Goal: Navigation & Orientation: Find specific page/section

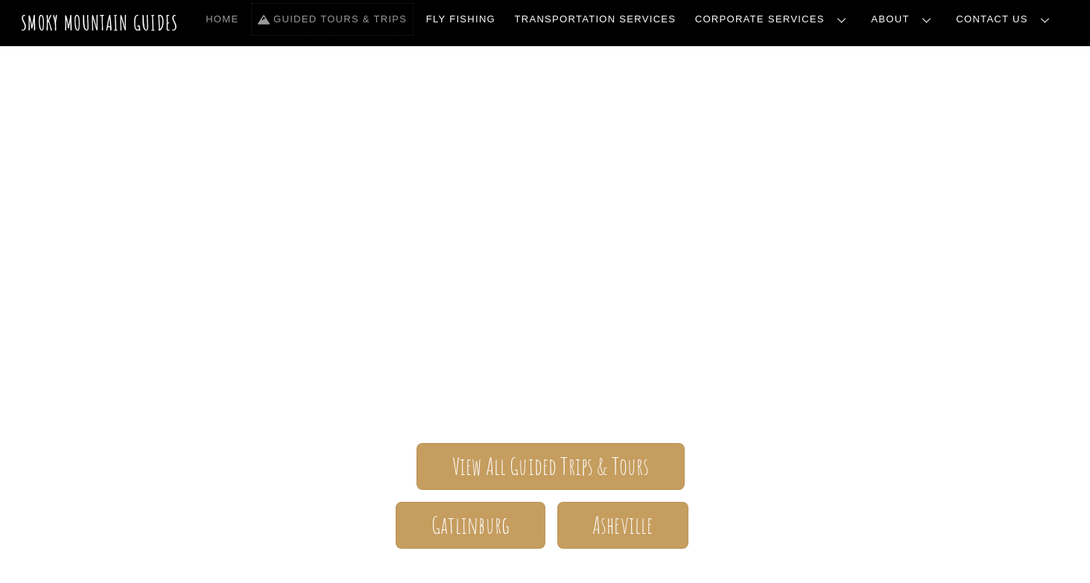
click at [413, 18] on link "Guided Tours & Trips" at bounding box center [332, 19] width 161 height 31
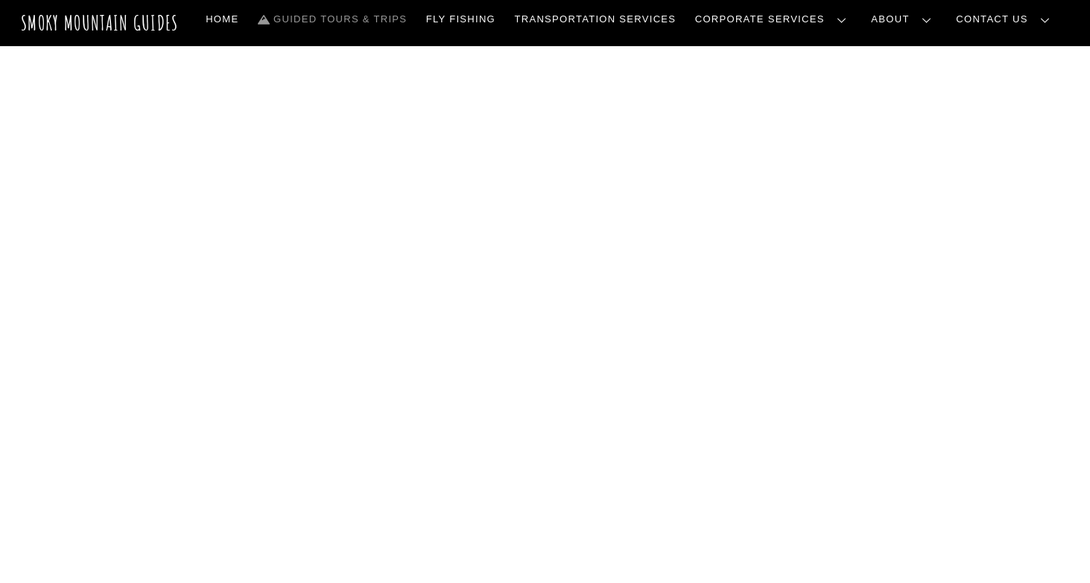
click at [0, 0] on link "Corporate Services Overview" at bounding box center [0, 0] width 0 height 0
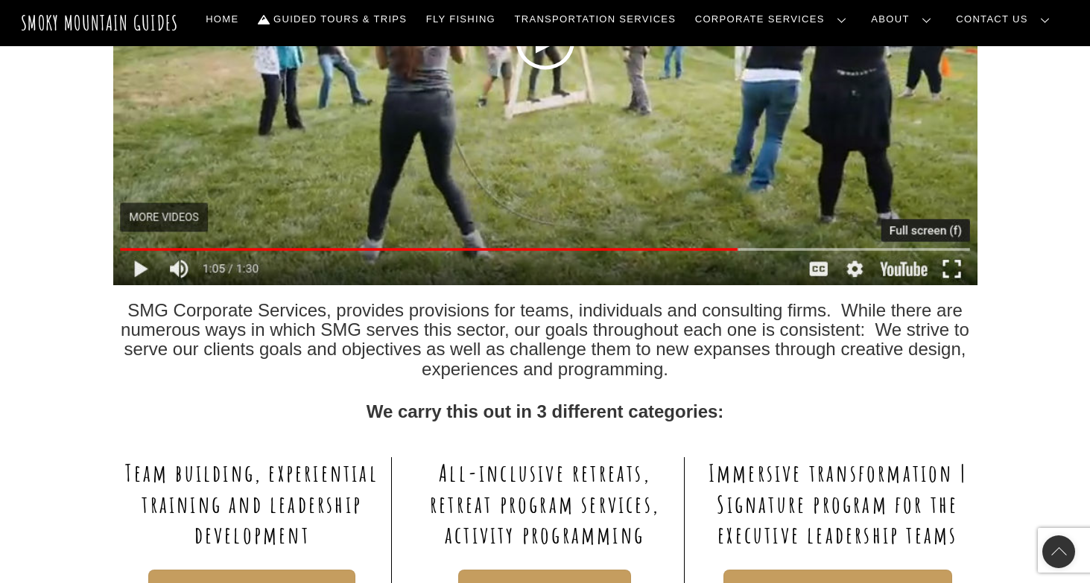
scroll to position [17, 0]
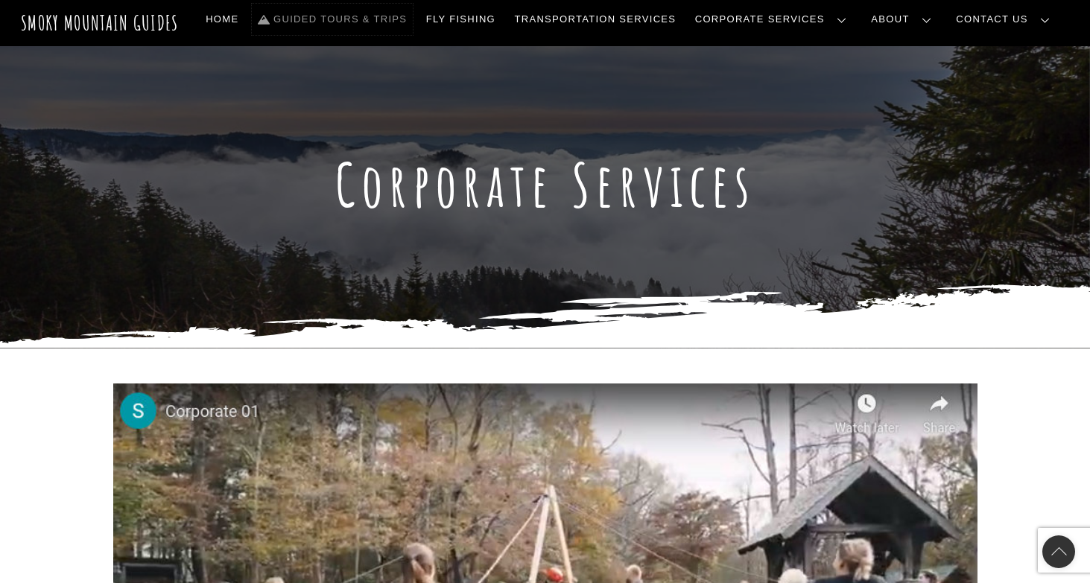
click at [413, 19] on link "Guided Tours & Trips" at bounding box center [332, 19] width 161 height 31
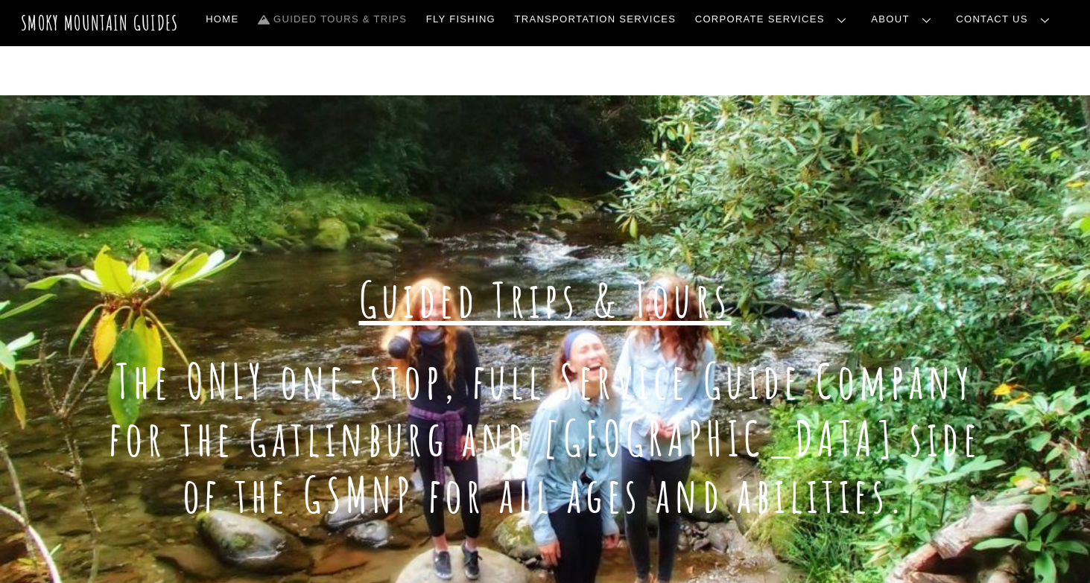
click at [0, 0] on link "Corporate Services Overview" at bounding box center [0, 0] width 0 height 0
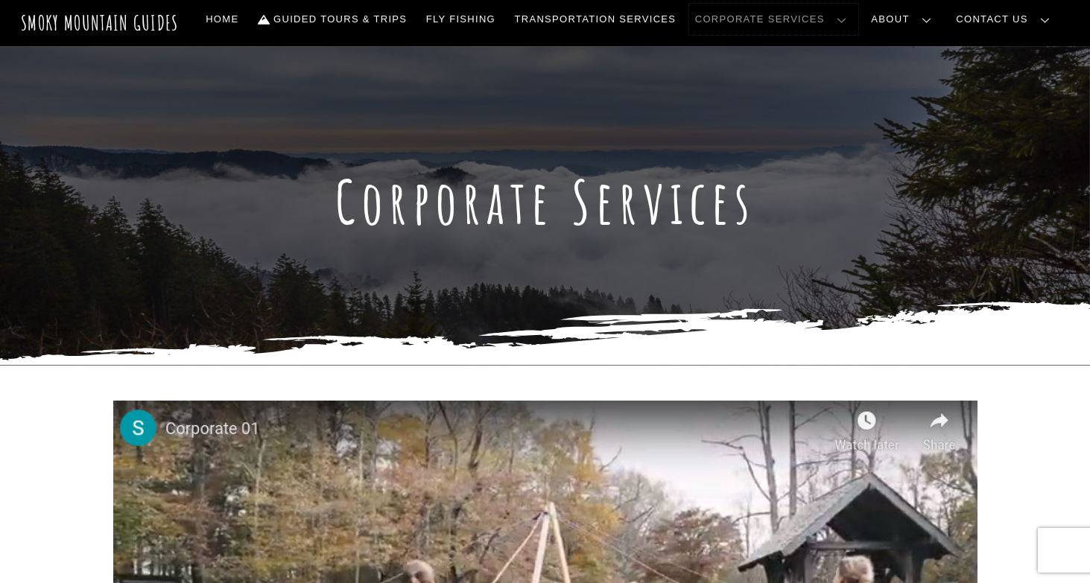
click at [858, 19] on link "Corporate Services" at bounding box center [773, 19] width 169 height 31
click at [413, 17] on link "Guided Tours & Trips" at bounding box center [332, 19] width 161 height 31
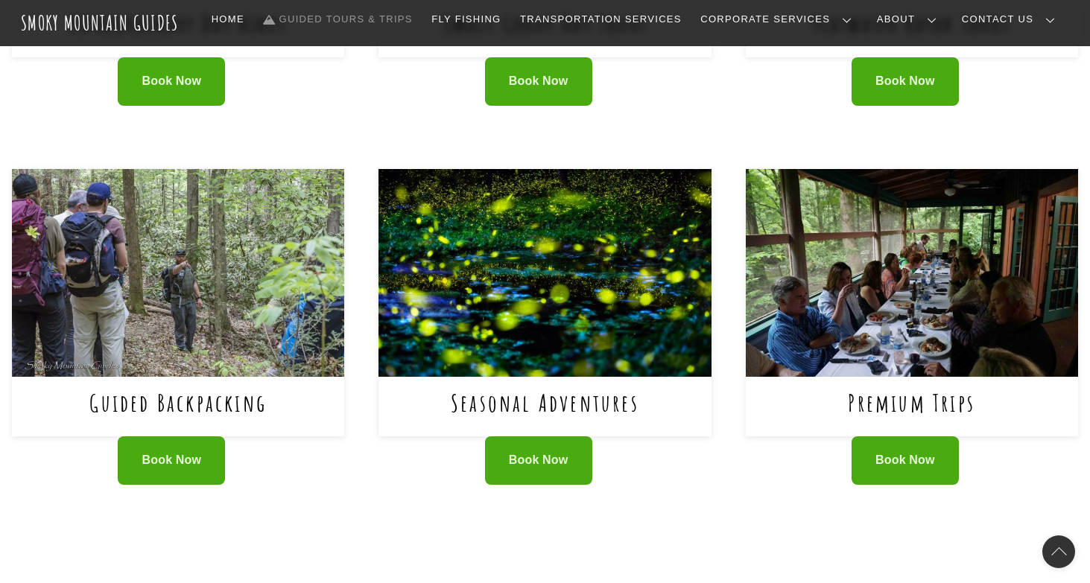
scroll to position [960, 0]
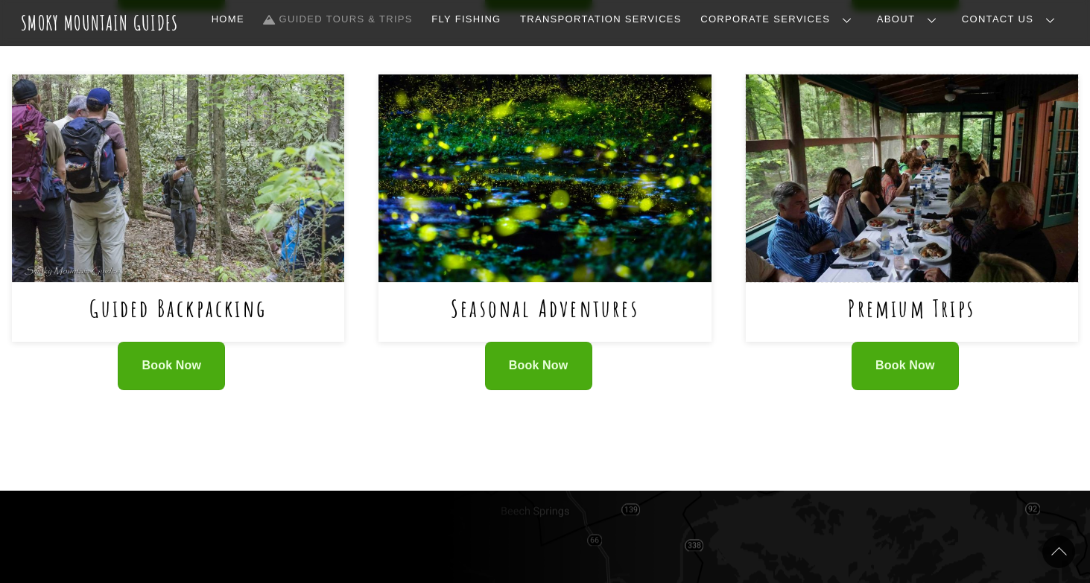
click at [892, 229] on img at bounding box center [912, 179] width 332 height 208
click at [541, 381] on link "Book Now" at bounding box center [538, 366] width 107 height 48
